Goal: Information Seeking & Learning: Understand process/instructions

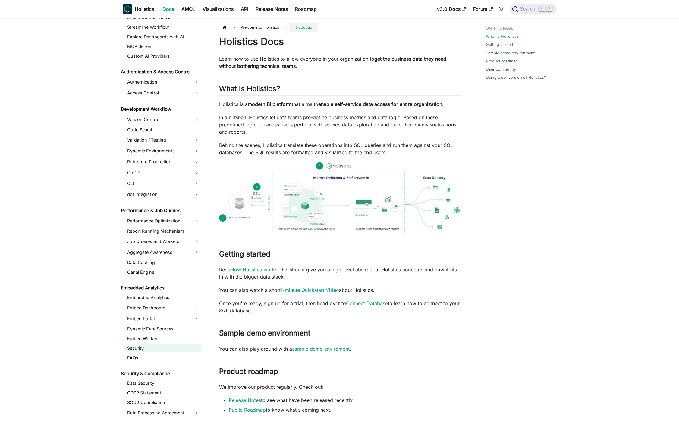
scroll to position [399, 0]
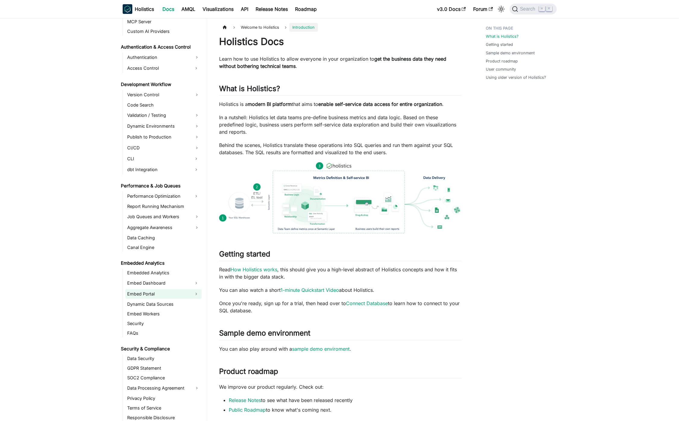
click at [162, 292] on link "Embed Portal" at bounding box center [157, 294] width 65 height 10
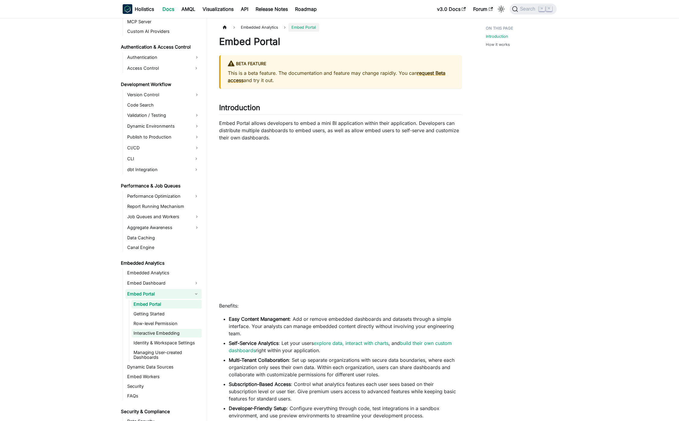
click at [174, 330] on link "Interactive Embedding" at bounding box center [167, 333] width 70 height 8
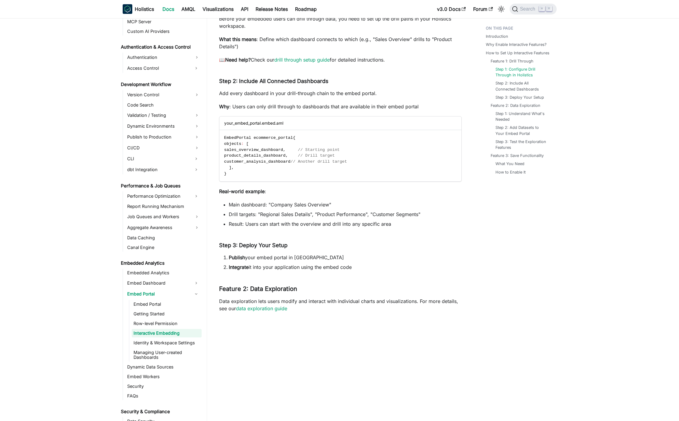
scroll to position [599, 0]
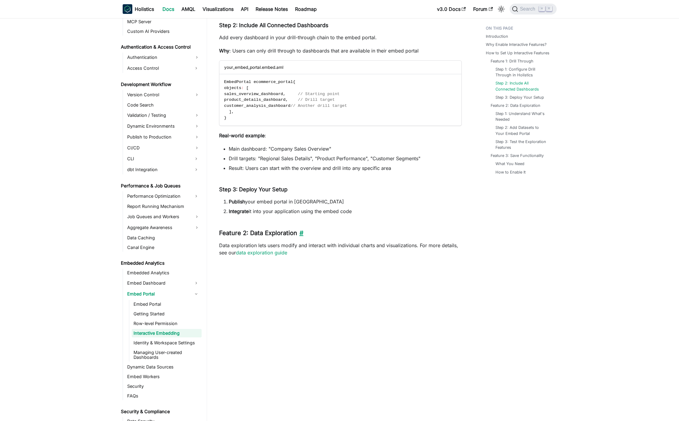
click at [302, 232] on link "​" at bounding box center [300, 232] width 6 height 7
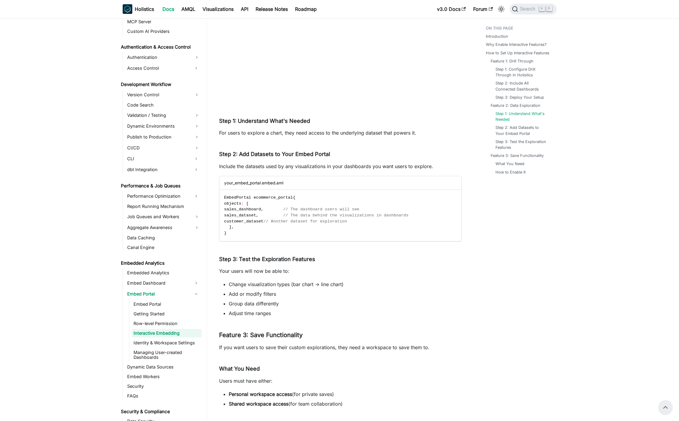
scroll to position [861, 0]
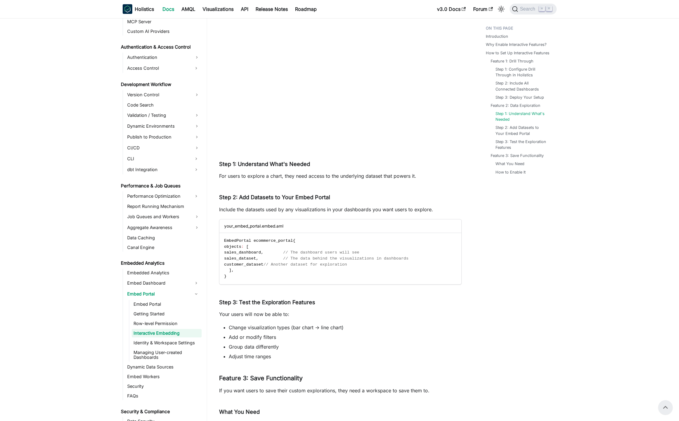
click at [344, 172] on p "For users to explore a chart, they need access to the underlying dataset that p…" at bounding box center [340, 175] width 243 height 7
